Goal: Find specific page/section: Find specific page/section

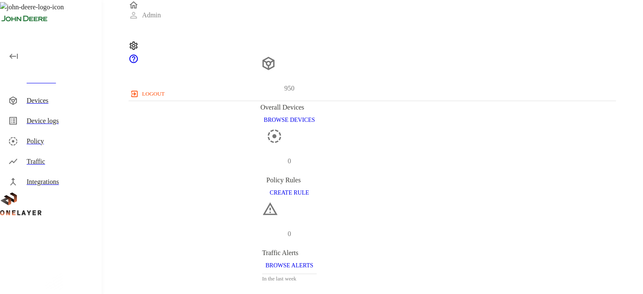
click at [30, 99] on div "Devices" at bounding box center [61, 100] width 68 height 10
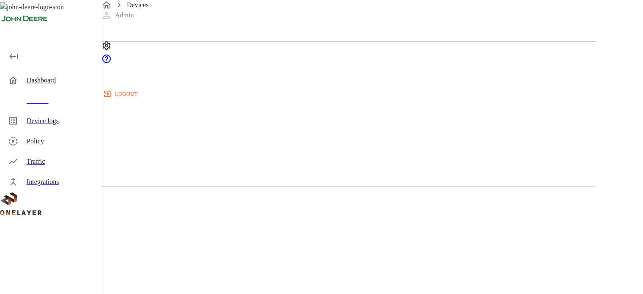
scroll to position [209, 0]
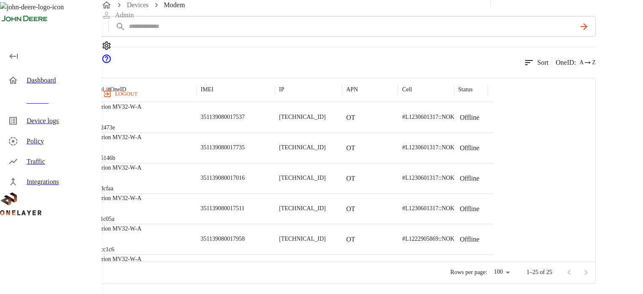
click at [245, 118] on p "351139080017537" at bounding box center [223, 117] width 44 height 8
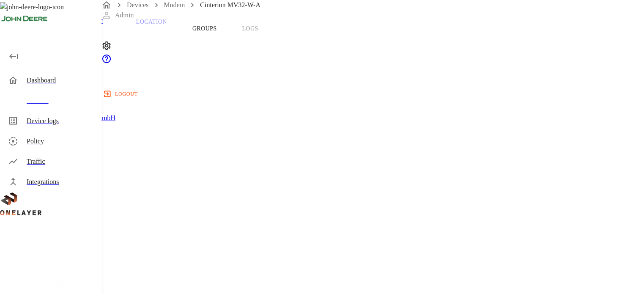
click at [71, 249] on span "351139080017537" at bounding box center [45, 252] width 50 height 7
copy span "351139080017537"
drag, startPoint x: 372, startPoint y: 119, endPoint x: 393, endPoint y: 121, distance: 21.2
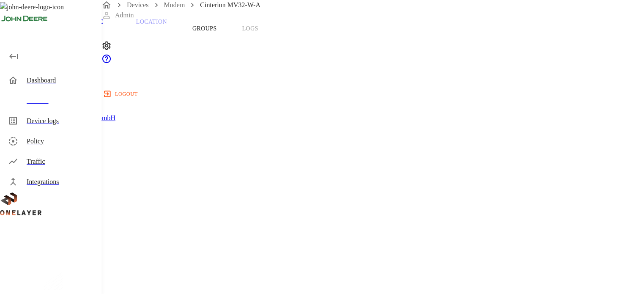
copy span "rx_D695"
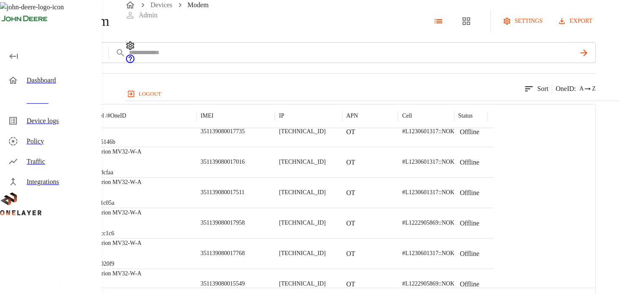
scroll to position [37, 0]
click at [275, 177] on div "351139080017016" at bounding box center [235, 162] width 78 height 30
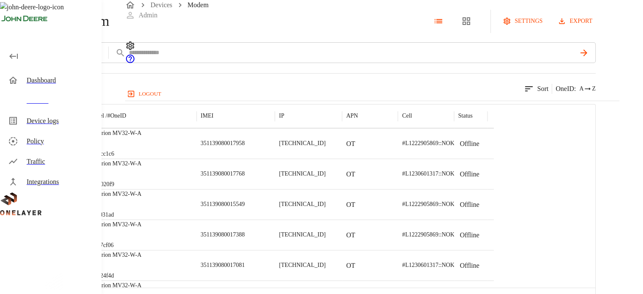
scroll to position [110, 0]
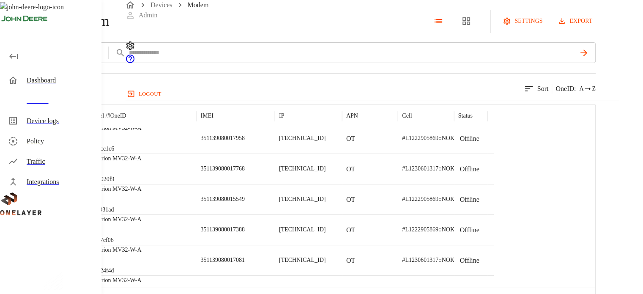
click at [196, 184] on div "Cinterion MV32-W-A #382020f9" at bounding box center [140, 168] width 112 height 30
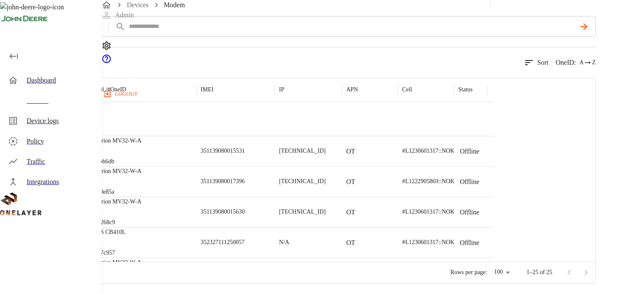
scroll to position [404, 0]
